Goal: Task Accomplishment & Management: Complete application form

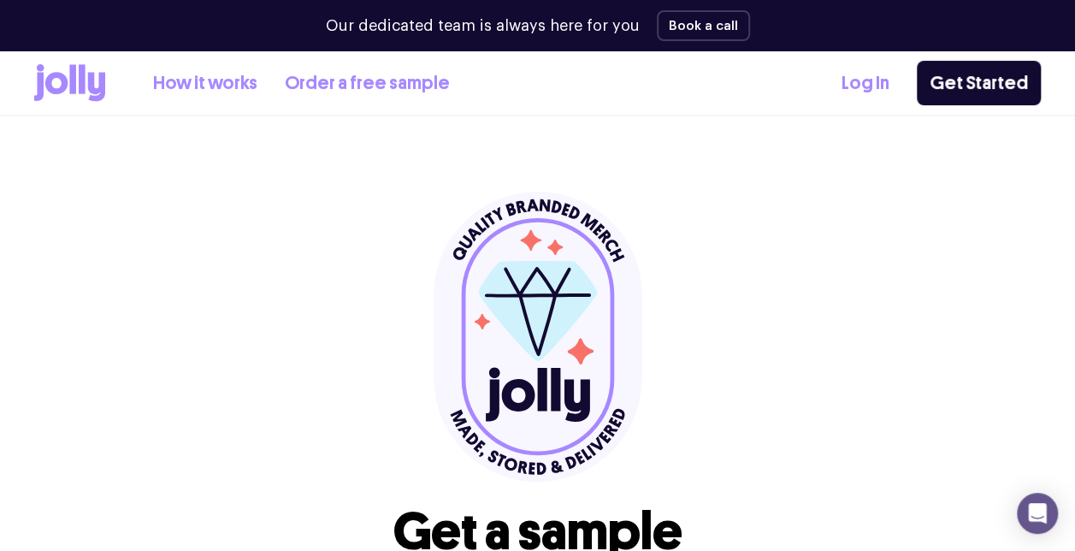
scroll to position [125, 0]
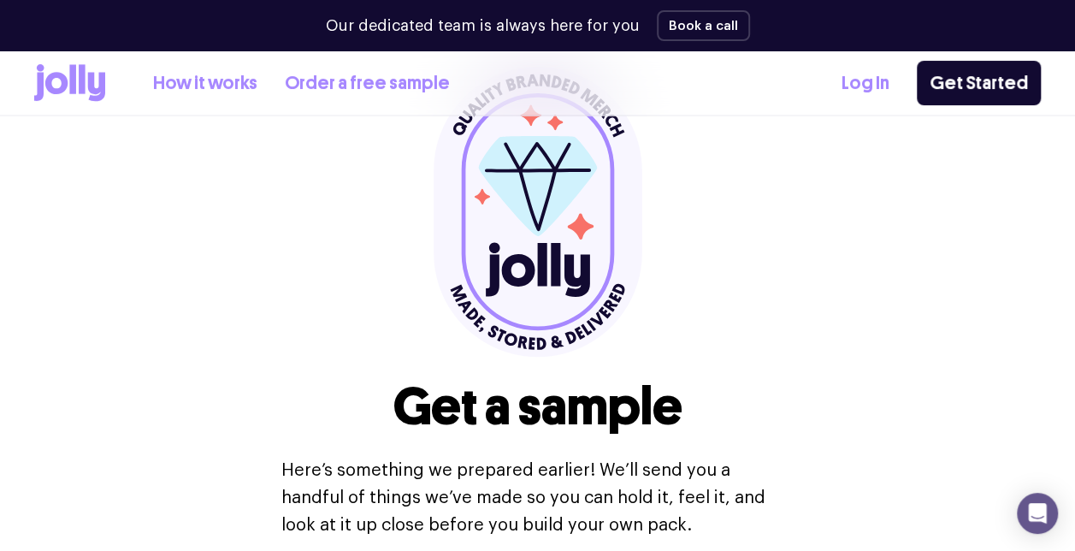
click at [161, 72] on link "How it works" at bounding box center [205, 83] width 104 height 28
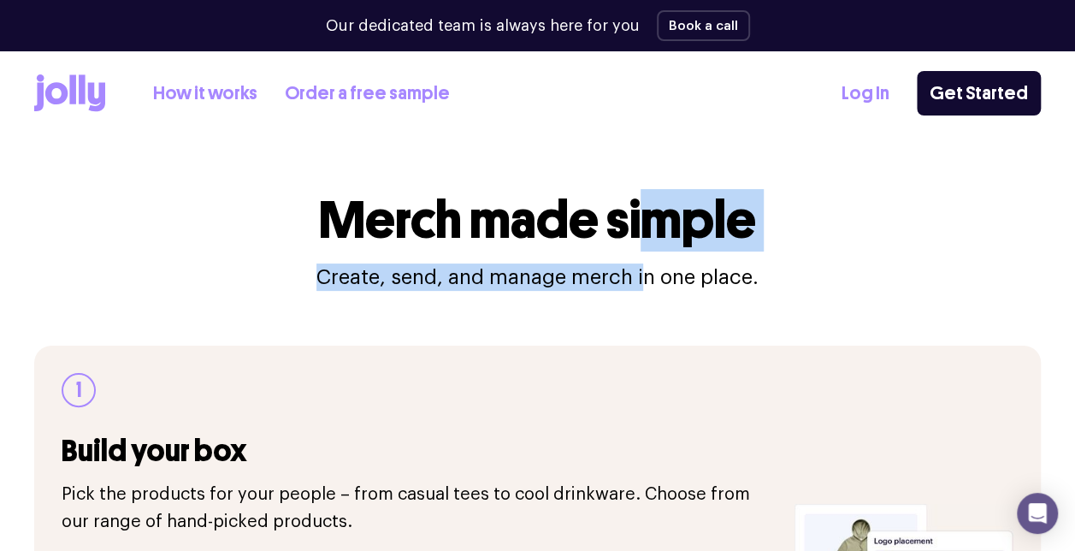
drag, startPoint x: 651, startPoint y: 241, endPoint x: 644, endPoint y: 284, distance: 43.3
click at [644, 284] on div "Merch made simple Create, send, and manage merch in one place." at bounding box center [537, 241] width 1007 height 99
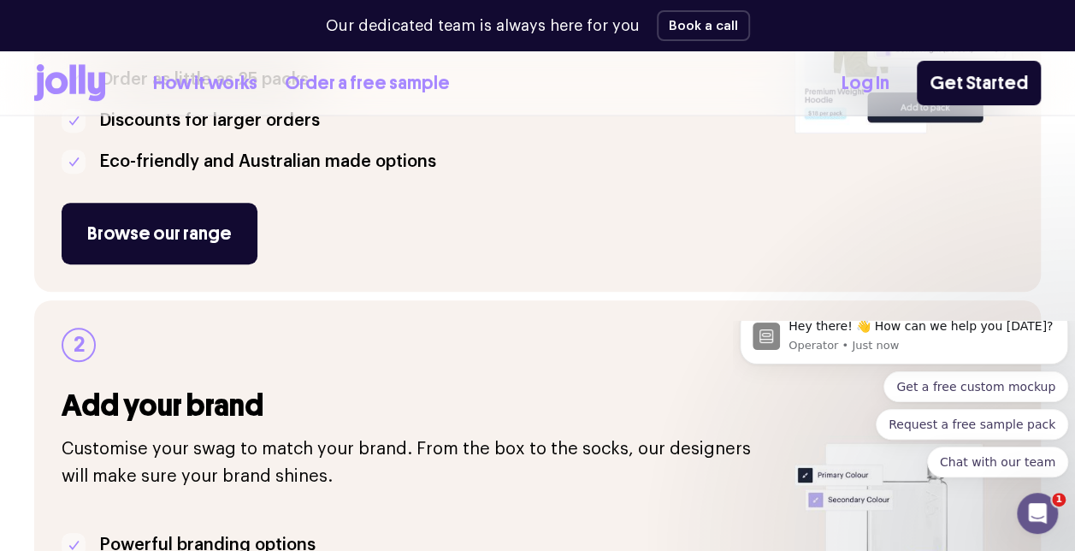
scroll to position [471, 0]
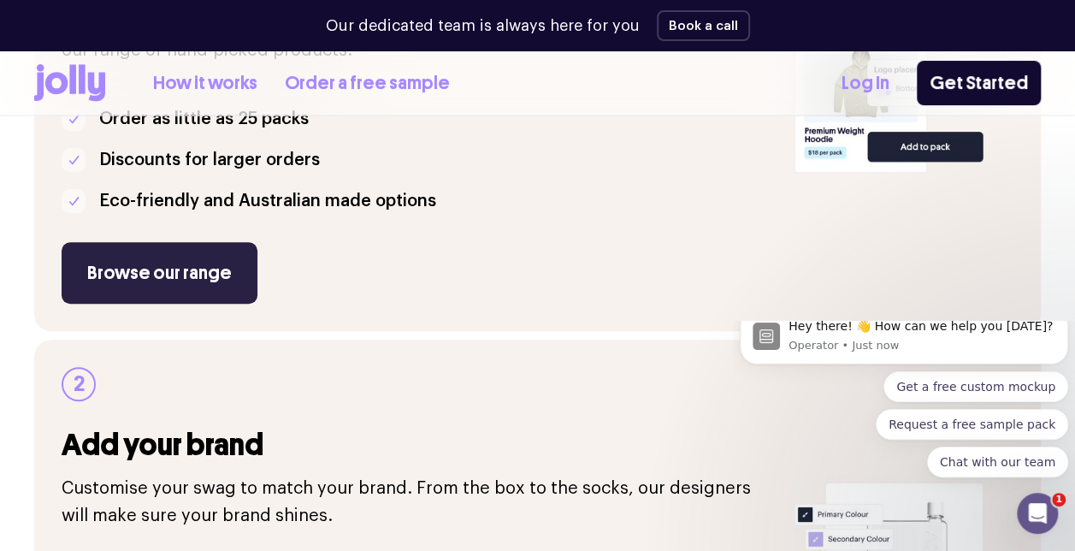
click at [214, 262] on link "Browse our range" at bounding box center [160, 273] width 196 height 62
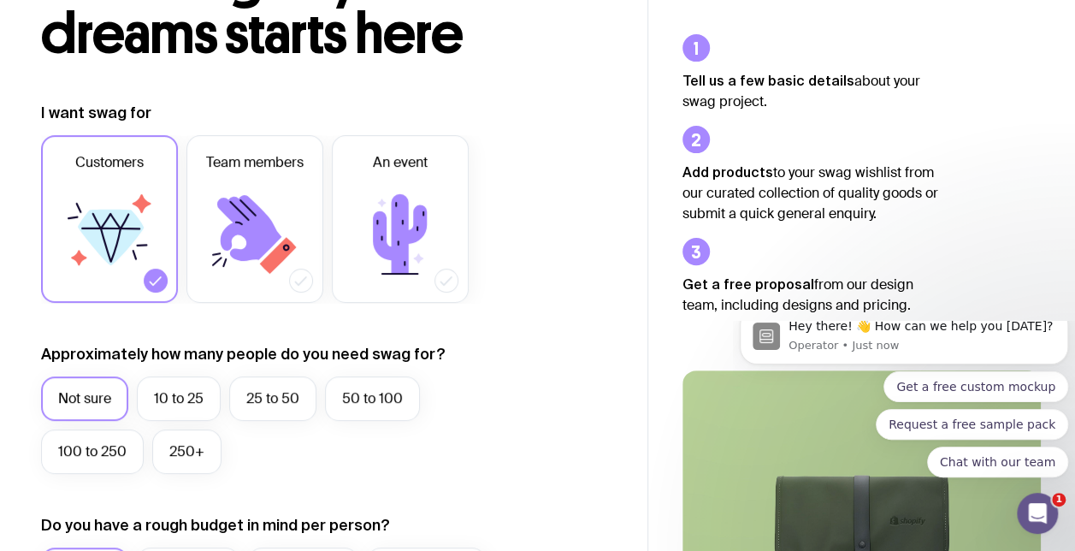
scroll to position [173, 0]
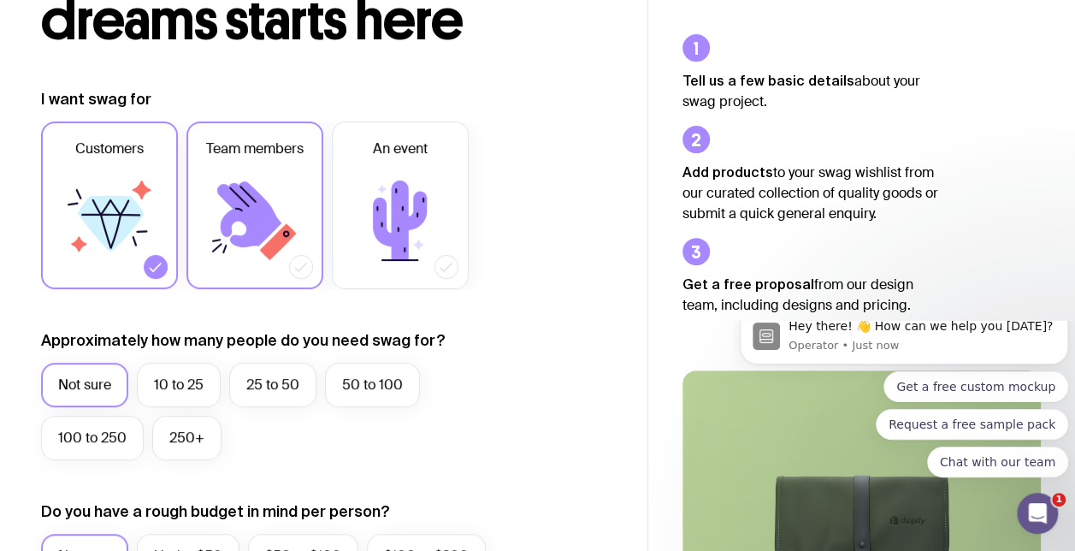
click at [291, 223] on icon at bounding box center [255, 220] width 103 height 103
click at [0, 0] on input "Team members" at bounding box center [0, 0] width 0 height 0
click at [382, 392] on label "50 to 100" at bounding box center [372, 385] width 95 height 44
click at [0, 0] on input "50 to 100" at bounding box center [0, 0] width 0 height 0
click at [102, 441] on label "100 to 250" at bounding box center [92, 438] width 103 height 44
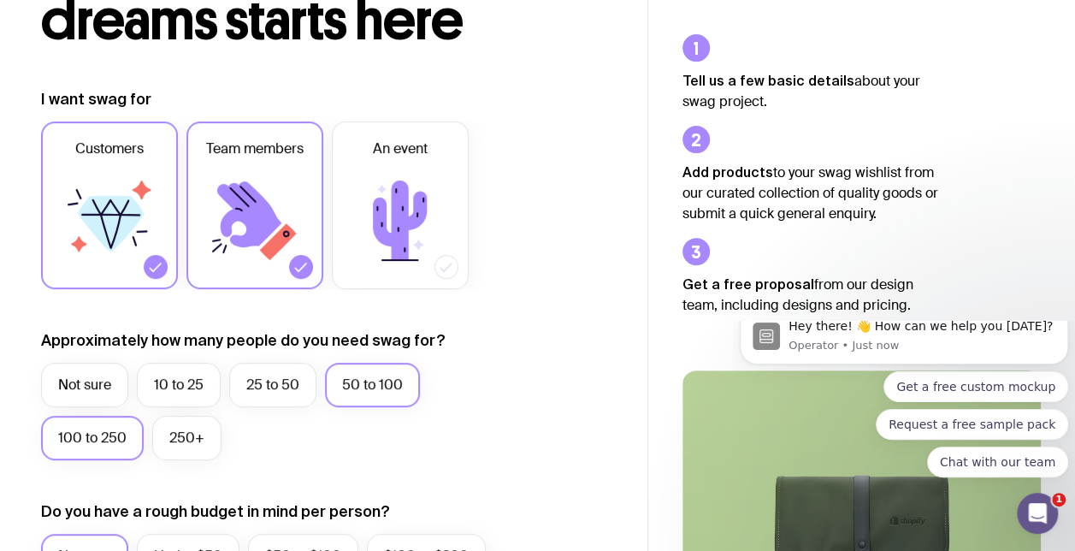
click at [0, 0] on input "100 to 250" at bounding box center [0, 0] width 0 height 0
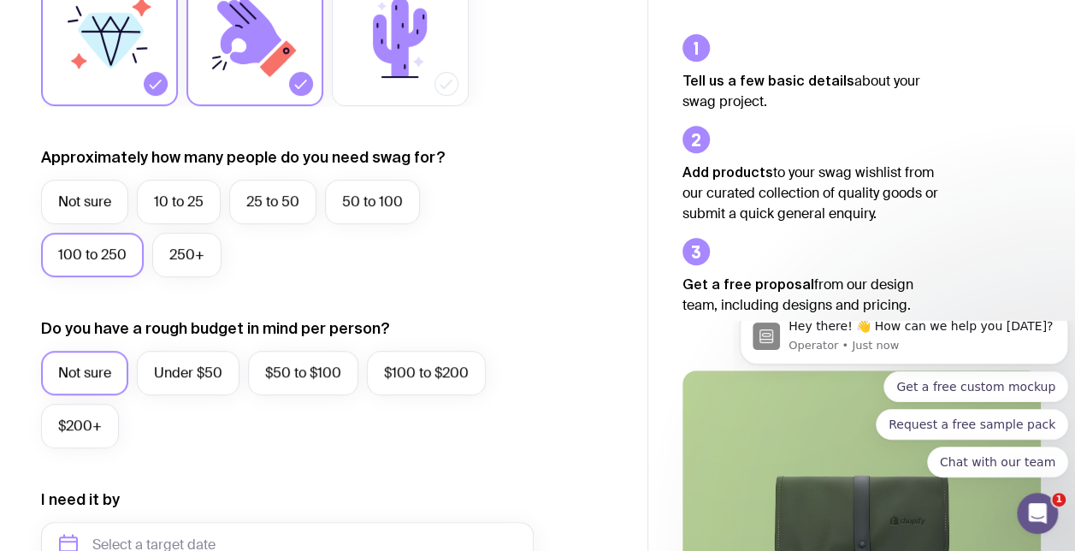
scroll to position [429, 0]
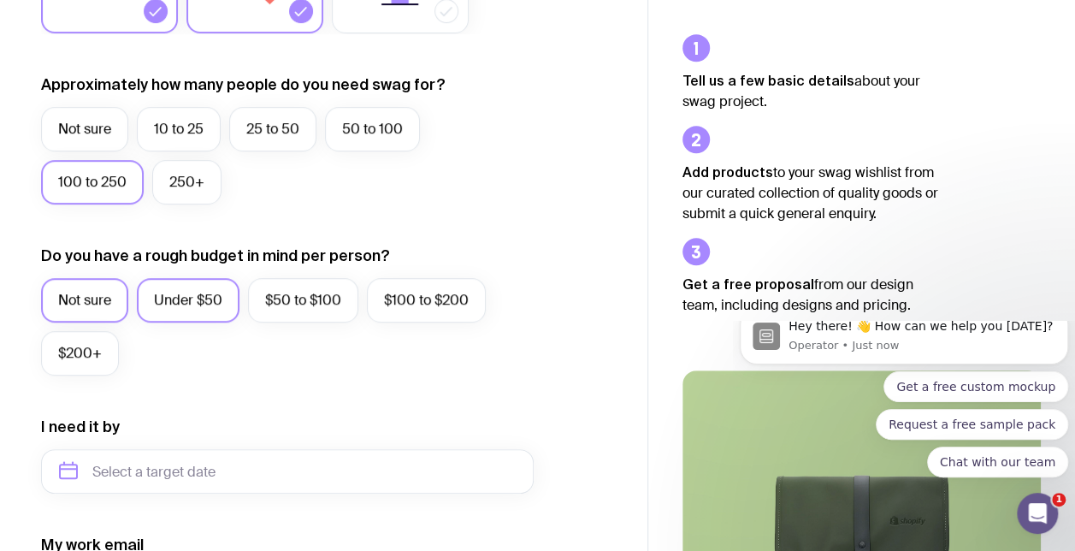
click at [183, 309] on label "Under $50" at bounding box center [188, 300] width 103 height 44
click at [0, 0] on input "Under $50" at bounding box center [0, 0] width 0 height 0
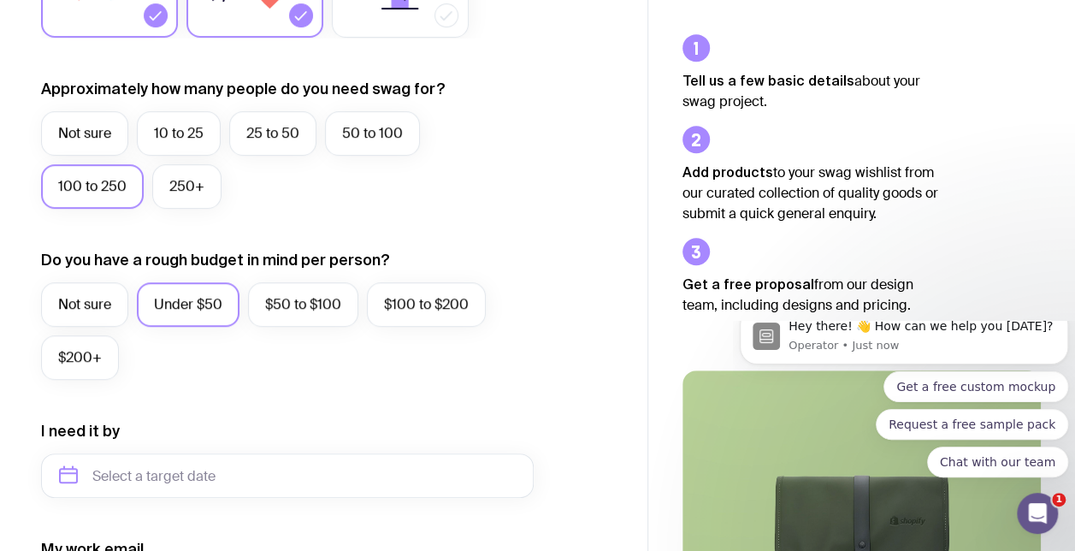
scroll to position [0, 0]
